Goal: Information Seeking & Learning: Learn about a topic

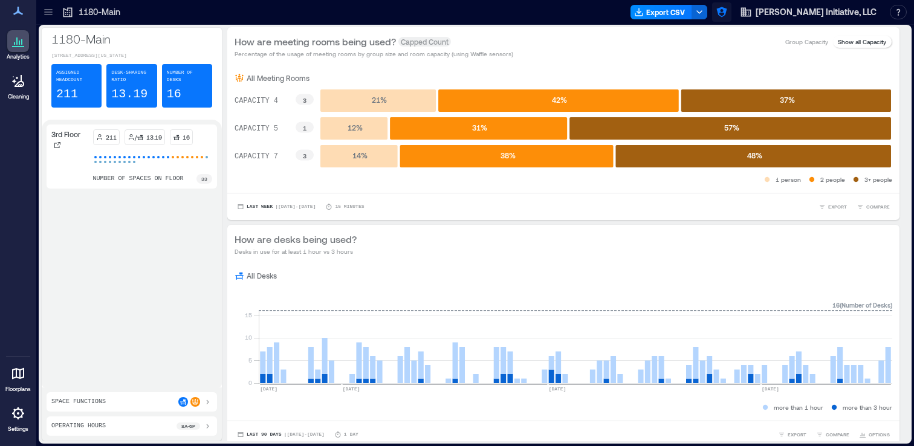
click at [719, 12] on icon "button" at bounding box center [722, 12] width 10 height 10
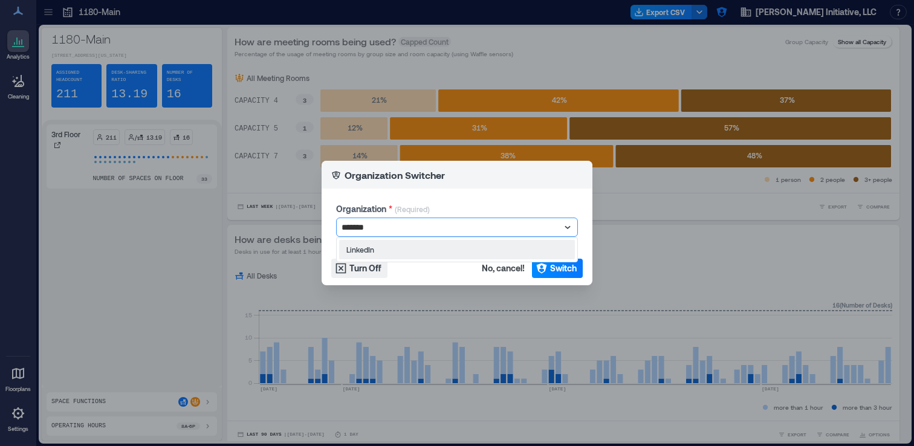
type input "********"
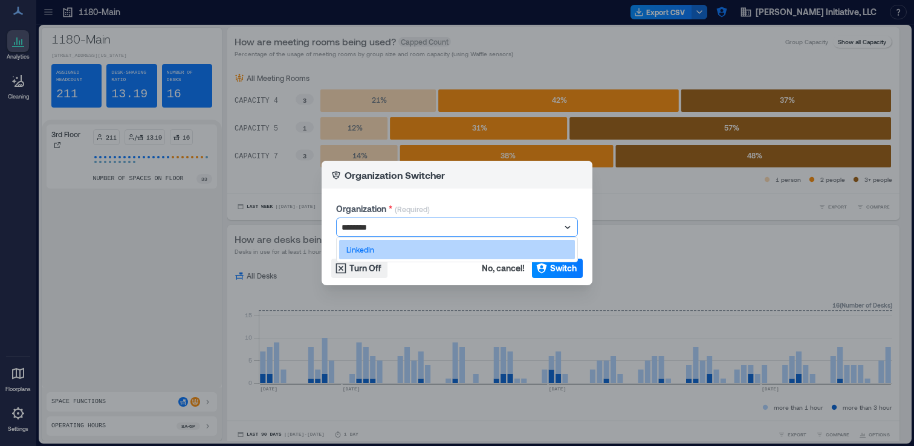
click at [516, 244] on div "LinkedIn" at bounding box center [457, 249] width 236 height 19
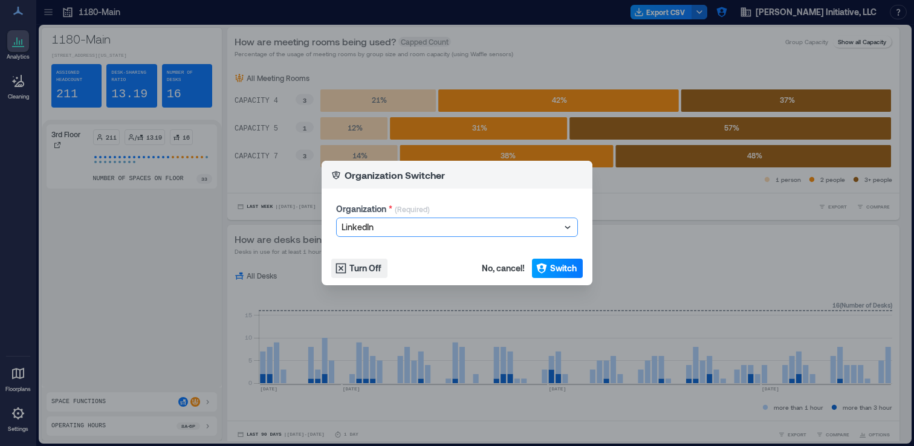
click at [546, 266] on icon "button" at bounding box center [541, 269] width 10 height 10
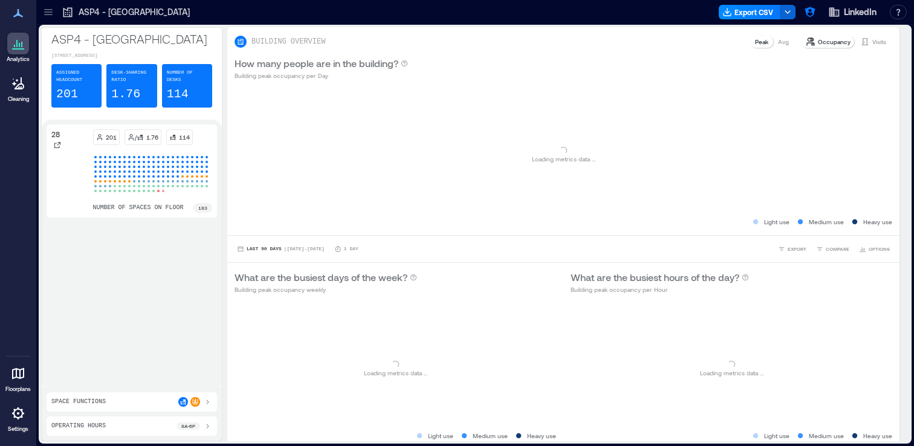
click at [47, 19] on div at bounding box center [48, 11] width 19 height 19
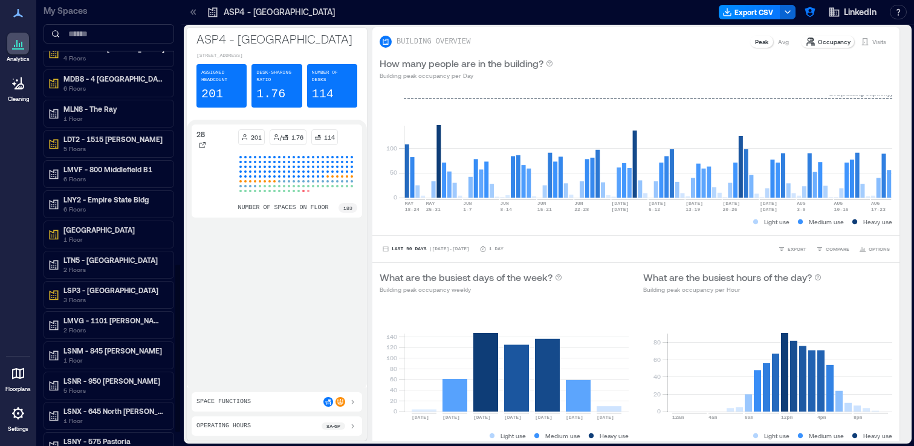
scroll to position [743, 0]
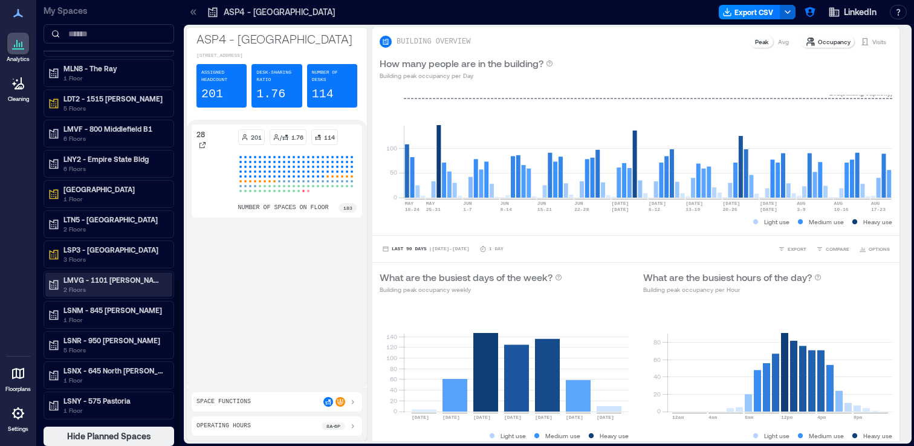
click at [102, 289] on p "2 Floors" at bounding box center [115, 290] width 102 height 10
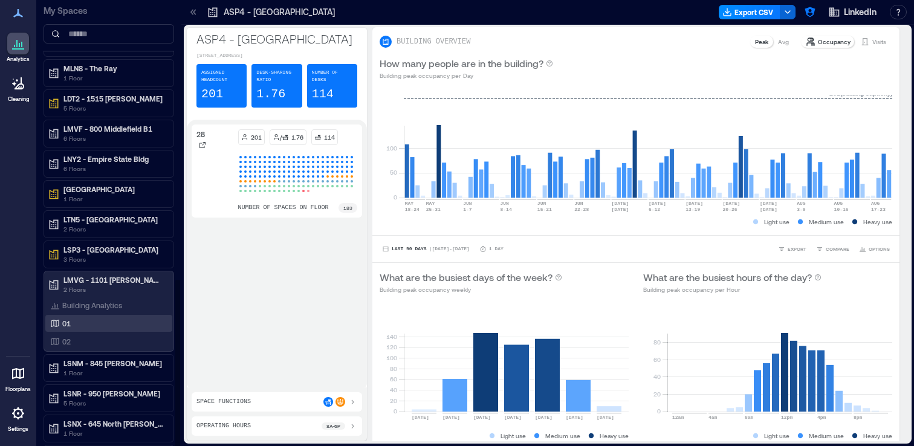
click at [97, 326] on div "01" at bounding box center [106, 324] width 117 height 12
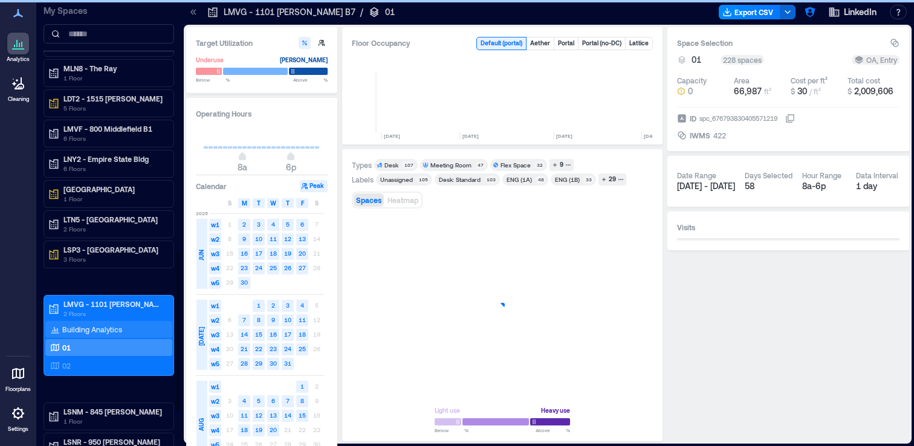
scroll to position [0, 1618]
click at [194, 11] on icon at bounding box center [194, 11] width 3 height 5
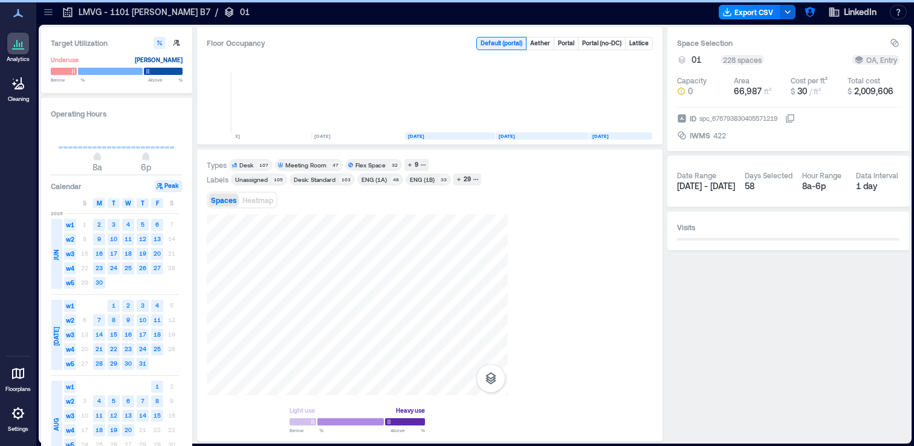
scroll to position [0, 1473]
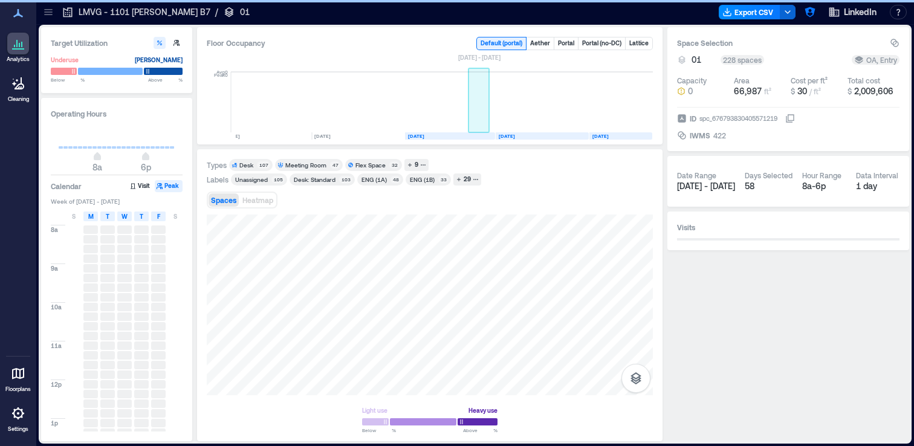
click at [472, 119] on rect at bounding box center [479, 102] width 21 height 60
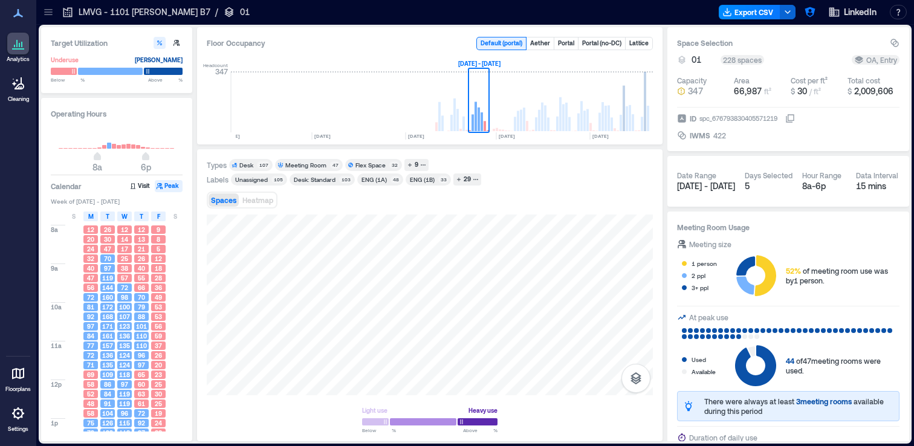
click at [297, 162] on div "Meeting Room" at bounding box center [305, 165] width 41 height 8
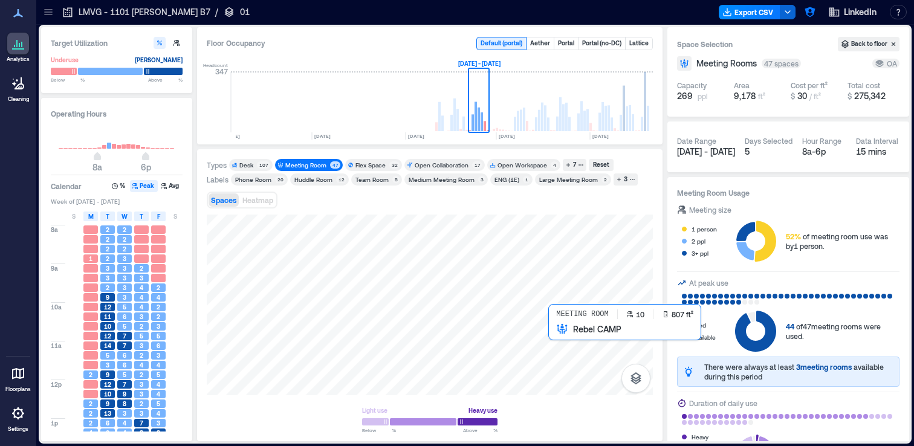
click at [578, 339] on div at bounding box center [430, 305] width 446 height 181
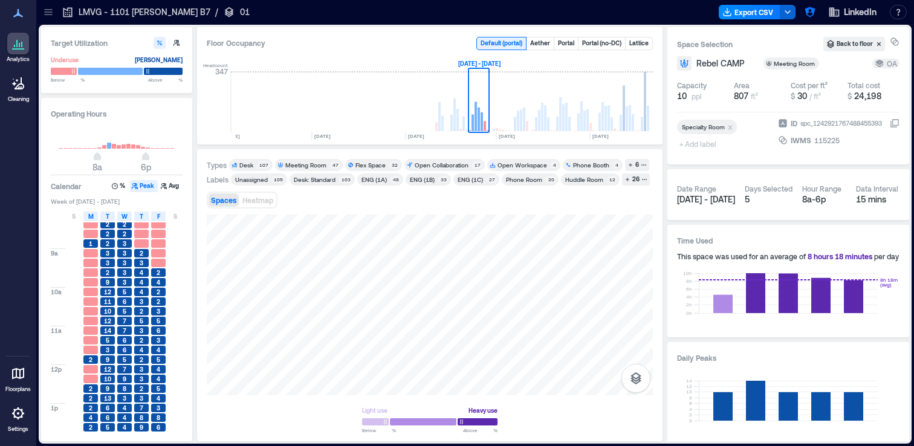
scroll to position [27, 0]
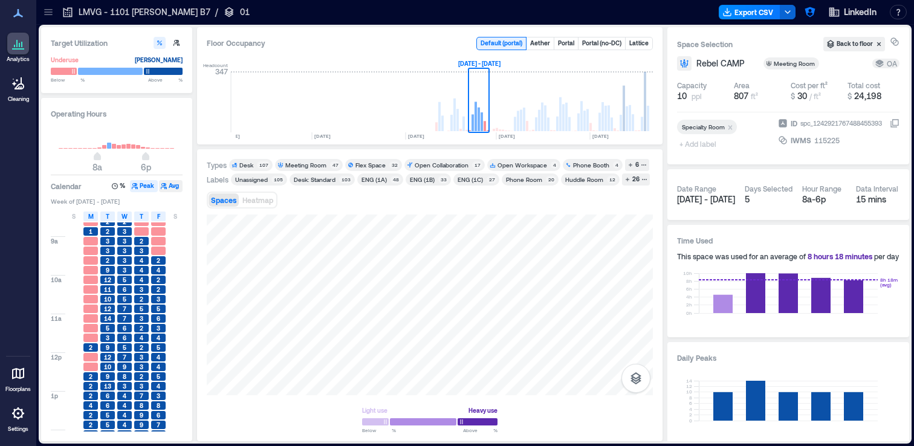
click at [168, 188] on button "Avg" at bounding box center [171, 186] width 24 height 12
click at [648, 109] on rect at bounding box center [648, 118] width 2 height 25
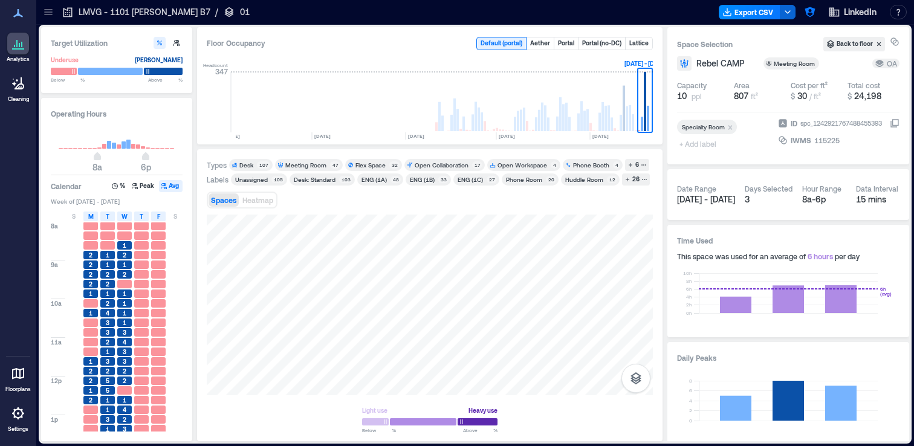
scroll to position [1, 0]
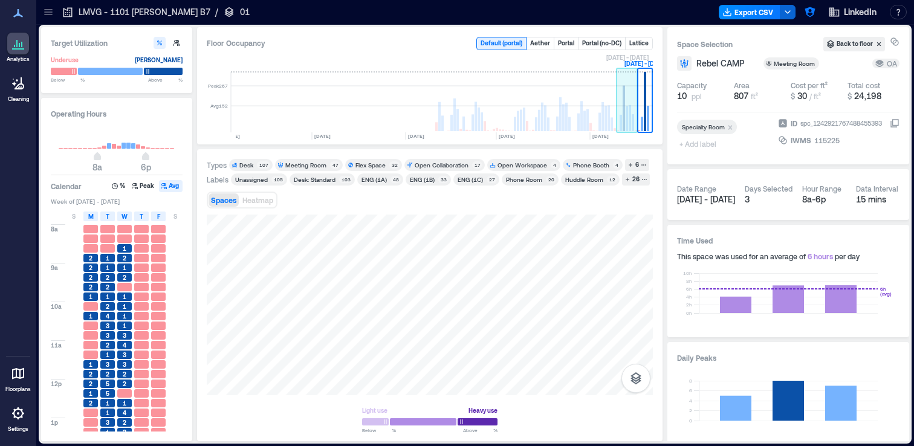
click at [628, 122] on rect at bounding box center [627, 118] width 2 height 25
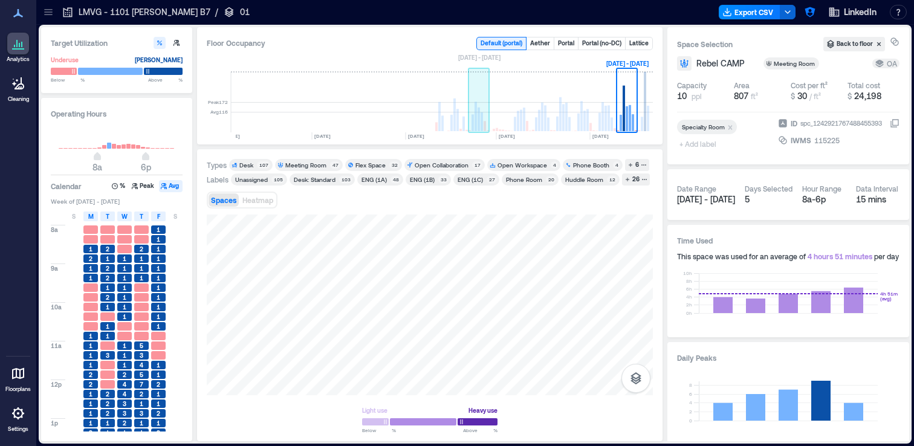
click at [480, 108] on rect at bounding box center [479, 102] width 21 height 60
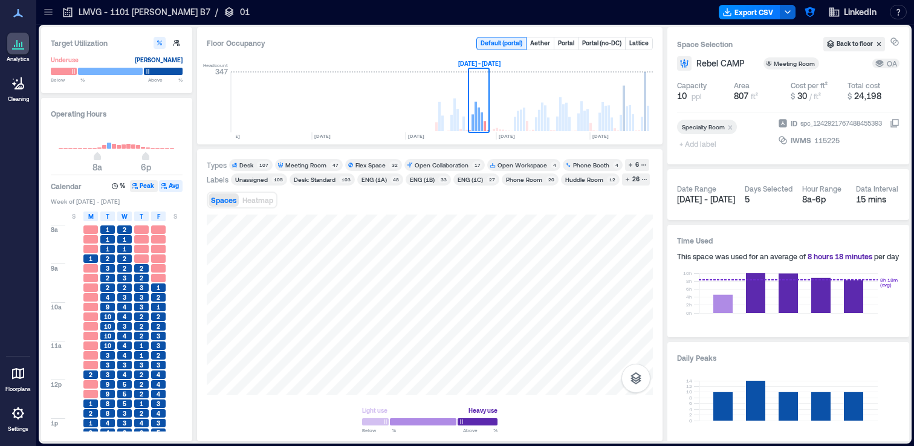
click at [149, 187] on button "Peak" at bounding box center [144, 186] width 28 height 12
